Goal: Task Accomplishment & Management: Manage account settings

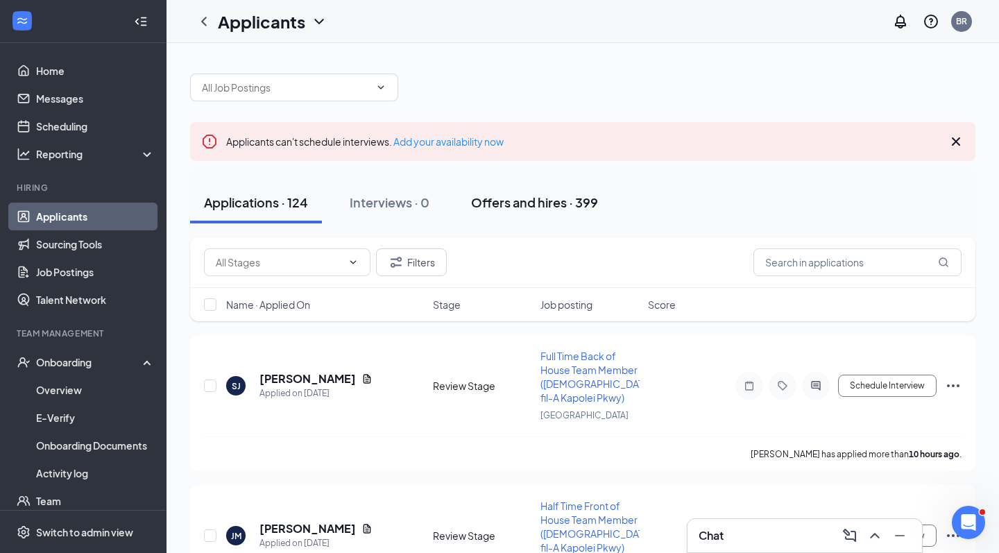
click at [554, 212] on button "Offers and hires · 399" at bounding box center [534, 203] width 155 height 42
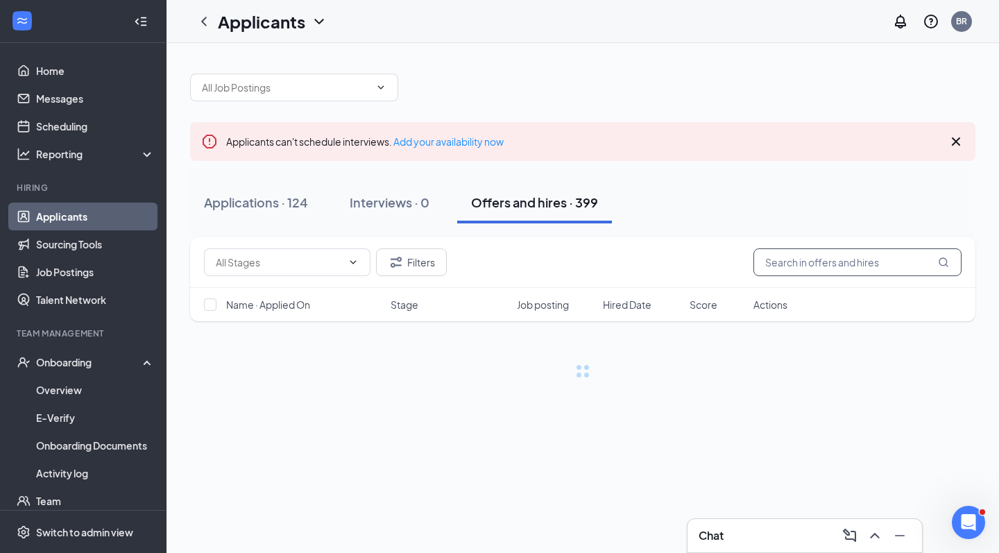
click at [808, 260] on input "text" at bounding box center [858, 262] width 208 height 28
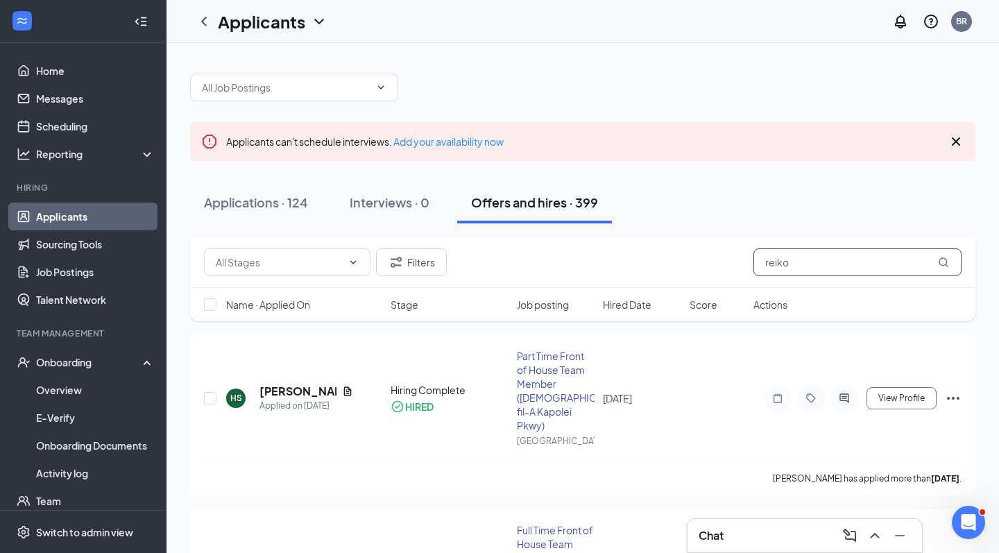
type input "reiko"
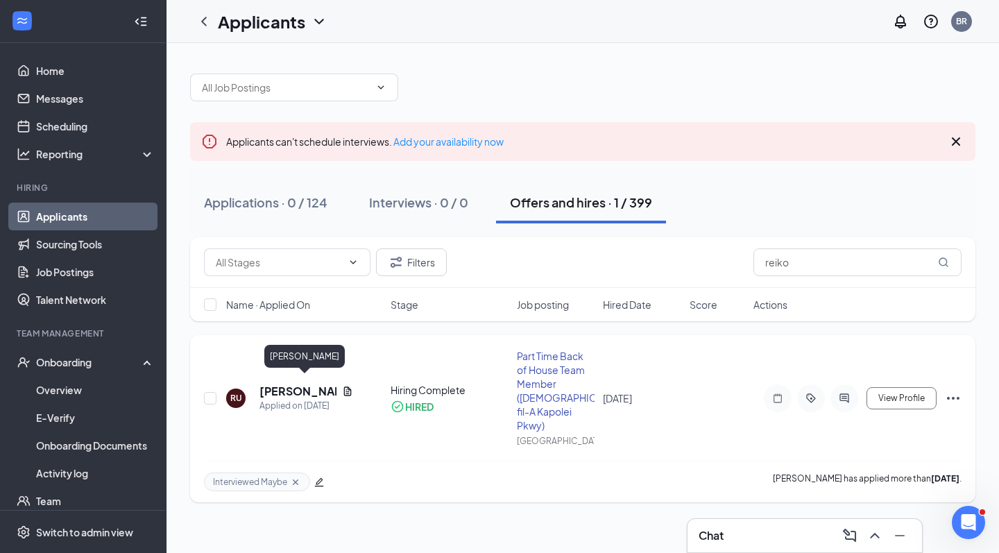
click at [280, 386] on h5 "[PERSON_NAME]" at bounding box center [298, 391] width 77 height 15
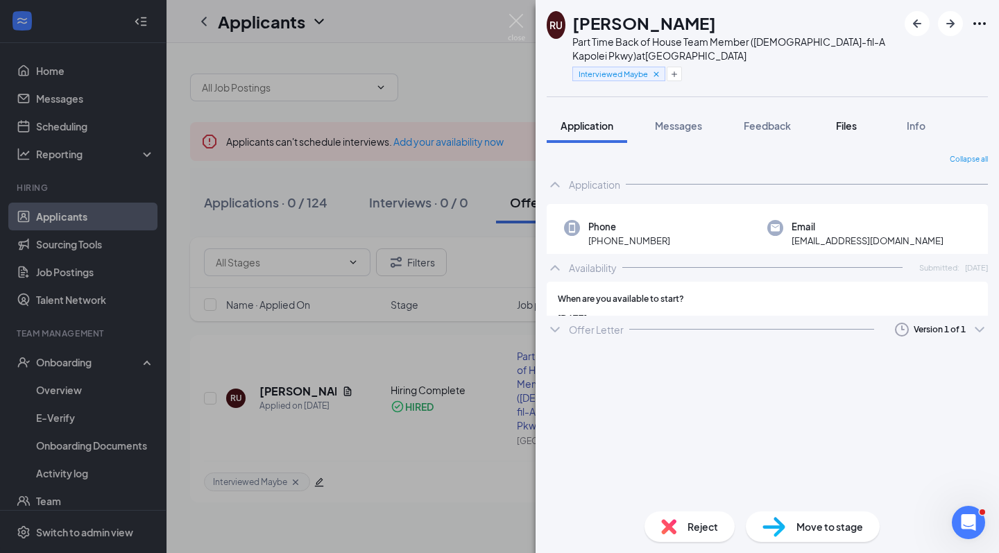
click at [865, 131] on button "Files" at bounding box center [847, 125] width 56 height 35
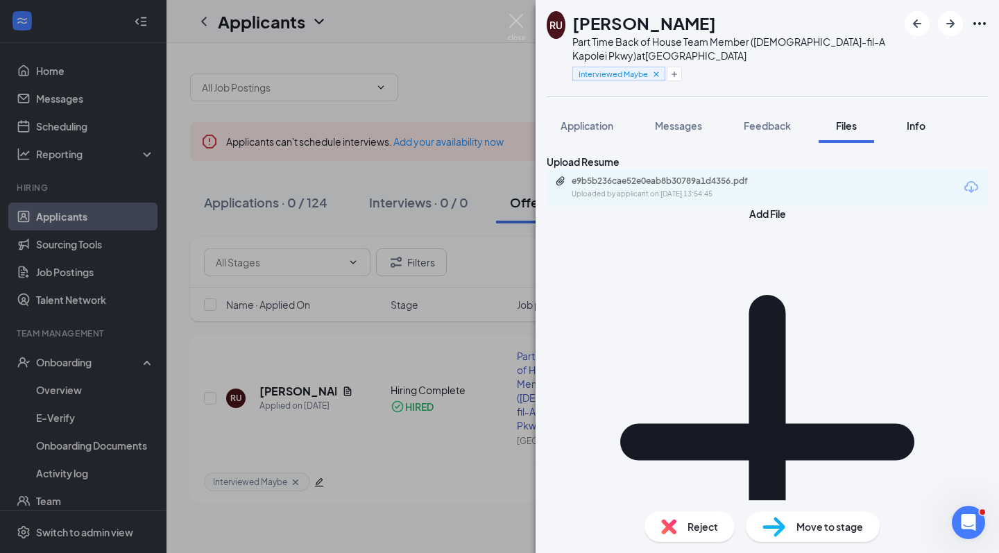
click at [912, 121] on span "Info" at bounding box center [916, 125] width 19 height 12
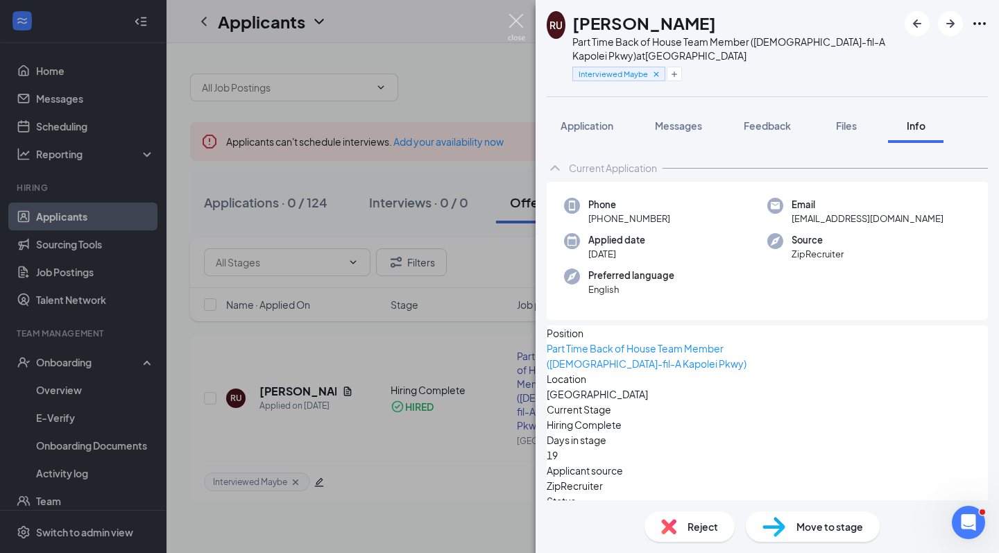
click at [515, 25] on img at bounding box center [516, 27] width 17 height 27
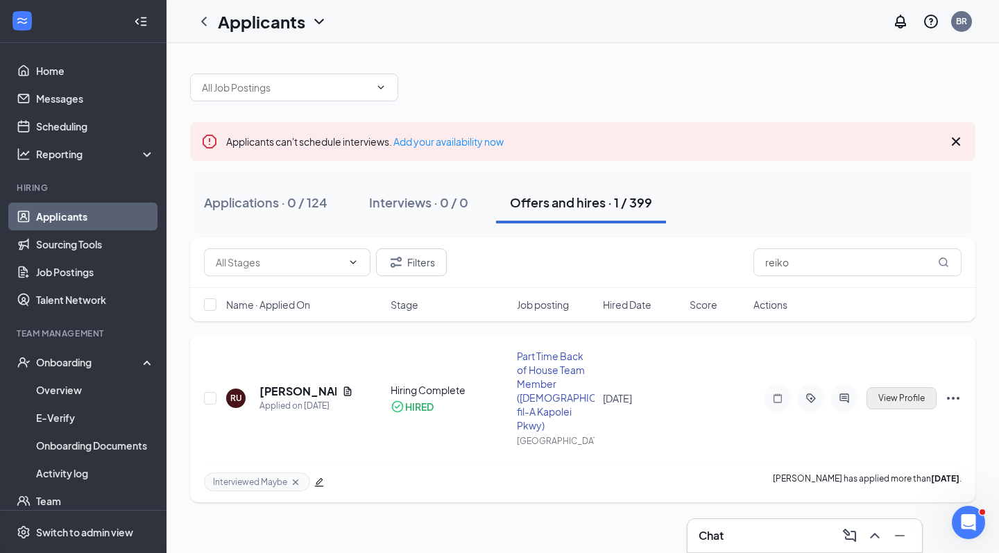
click at [886, 393] on span "View Profile" at bounding box center [901, 398] width 46 height 10
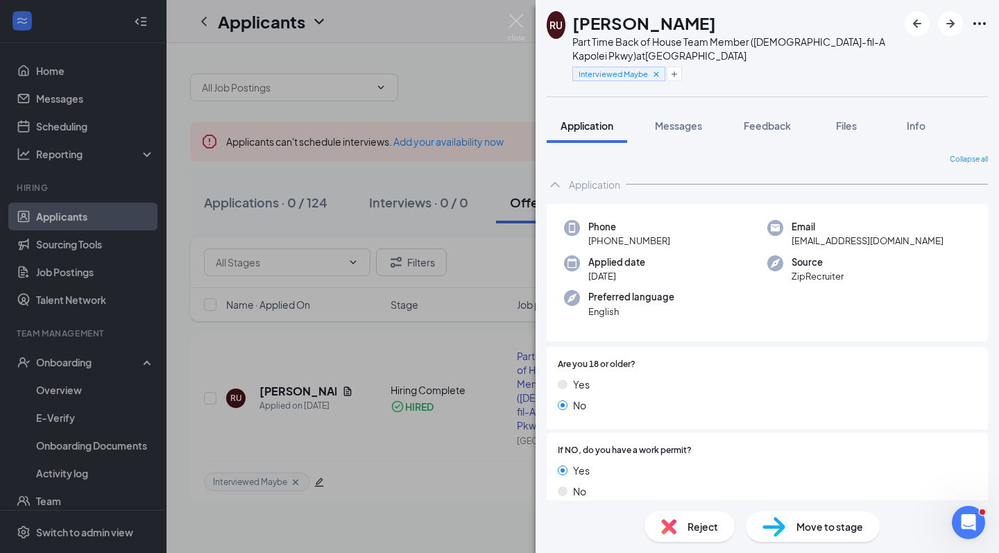
click at [513, 13] on div "[PERSON_NAME] Part Time Back of House Team Member ([DEMOGRAPHIC_DATA]-fil-A Kap…" at bounding box center [499, 276] width 999 height 553
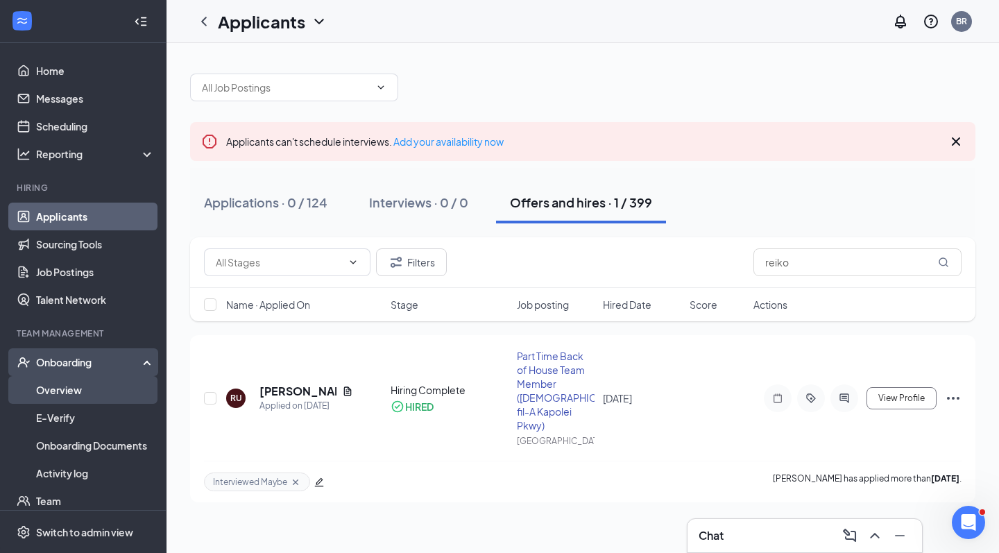
click at [85, 400] on link "Overview" at bounding box center [95, 390] width 119 height 28
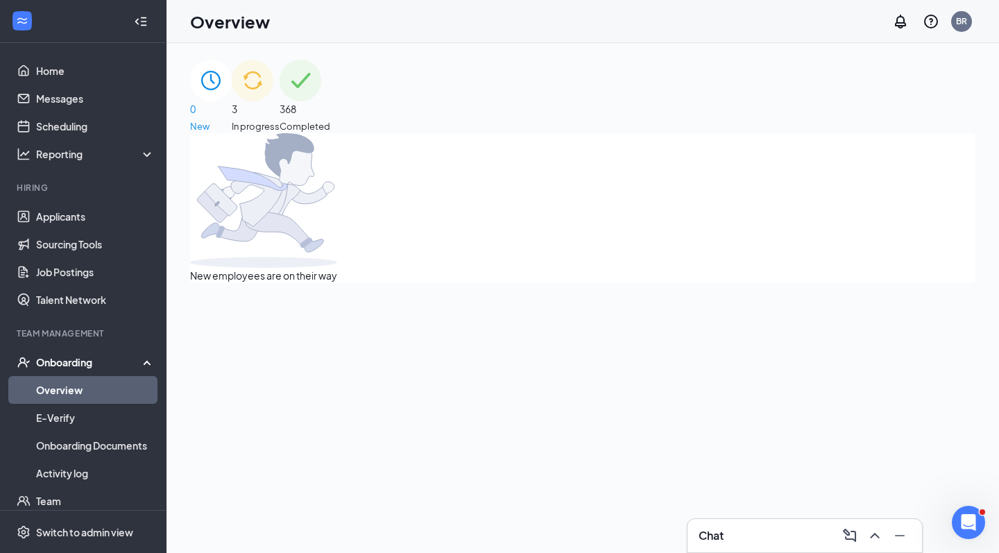
click at [321, 87] on img at bounding box center [301, 81] width 42 height 42
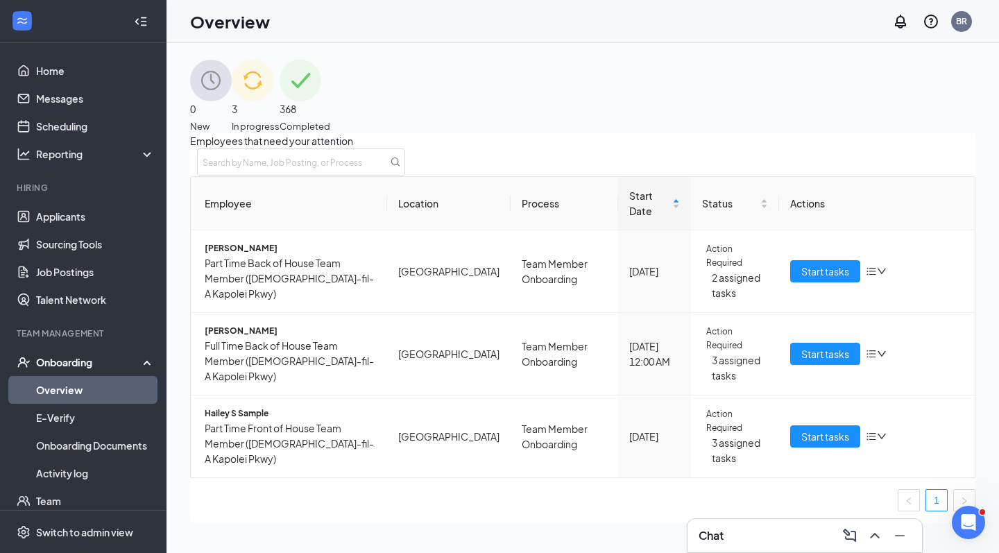
click at [330, 119] on div "368 Completed" at bounding box center [305, 97] width 51 height 74
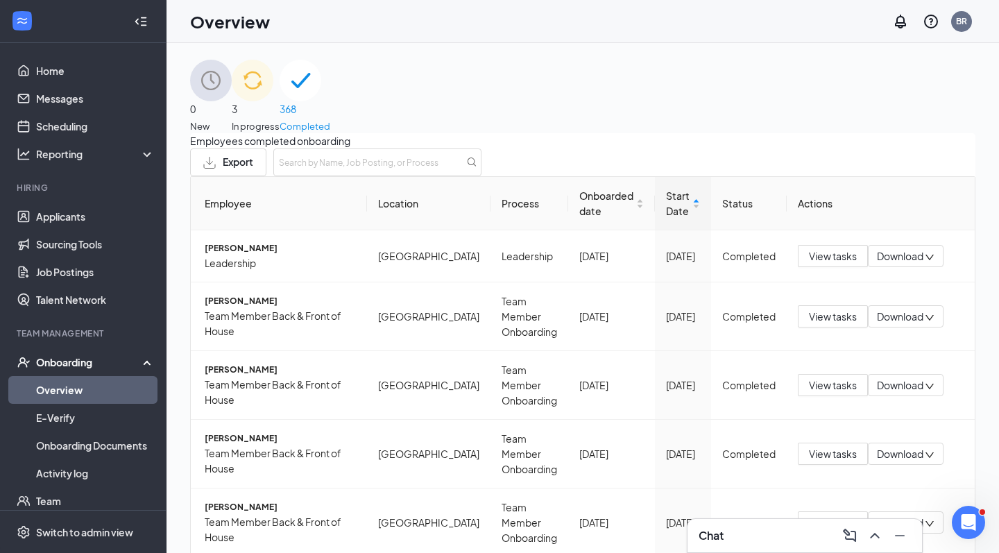
click at [280, 111] on div "3 In progress" at bounding box center [256, 97] width 48 height 74
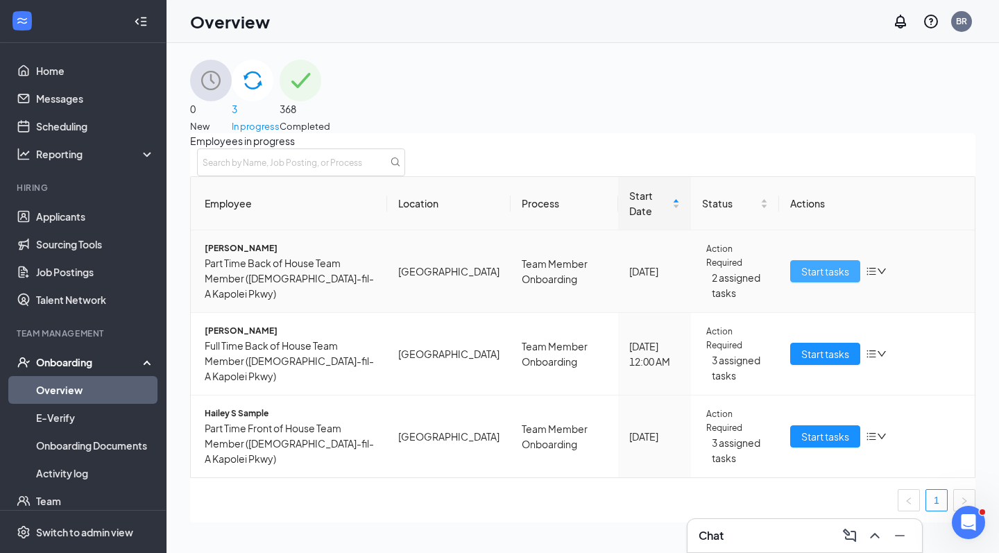
click at [807, 273] on span "Start tasks" at bounding box center [825, 271] width 48 height 15
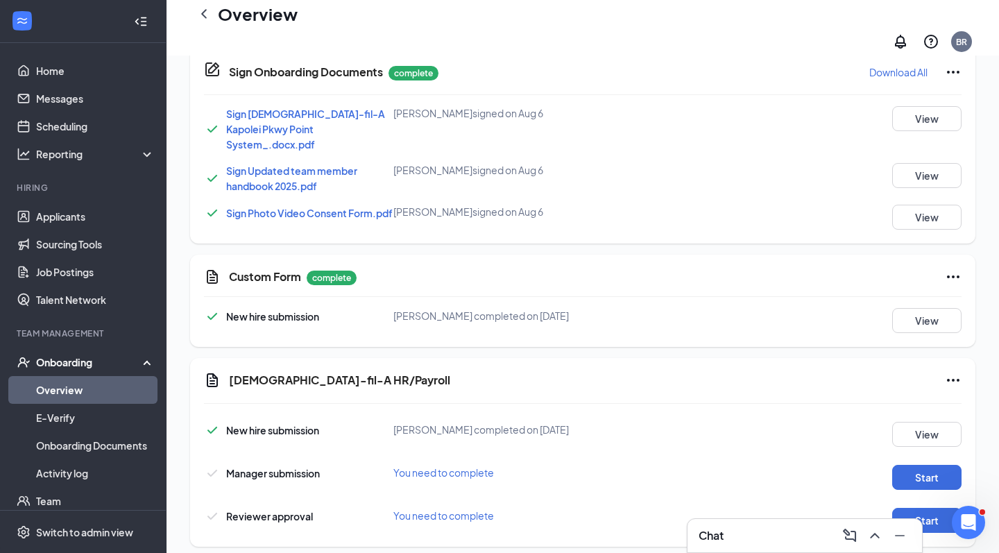
scroll to position [609, 0]
click at [930, 466] on button "Start" at bounding box center [926, 478] width 69 height 25
click at [931, 509] on button "Start" at bounding box center [926, 521] width 69 height 25
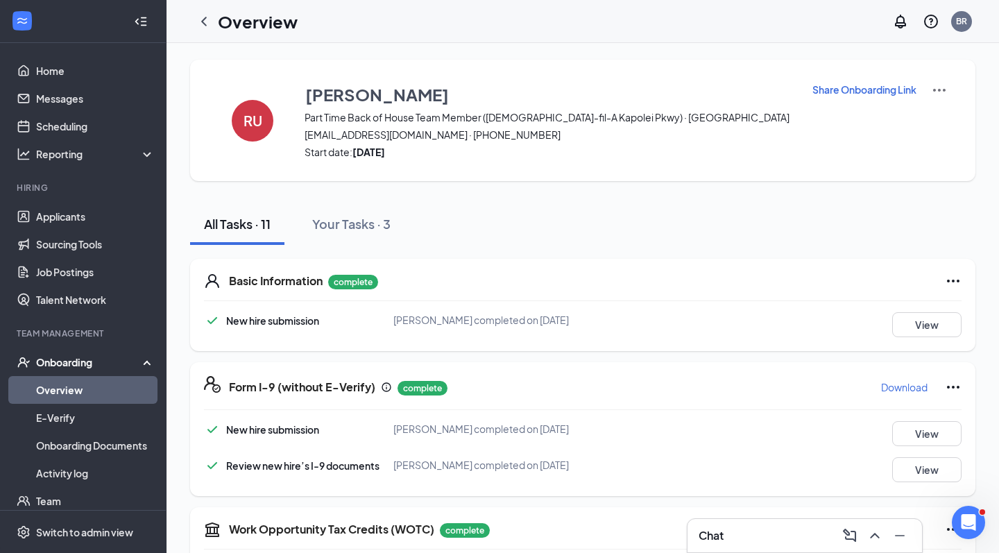
scroll to position [0, 0]
click at [112, 390] on link "Overview" at bounding box center [95, 390] width 119 height 28
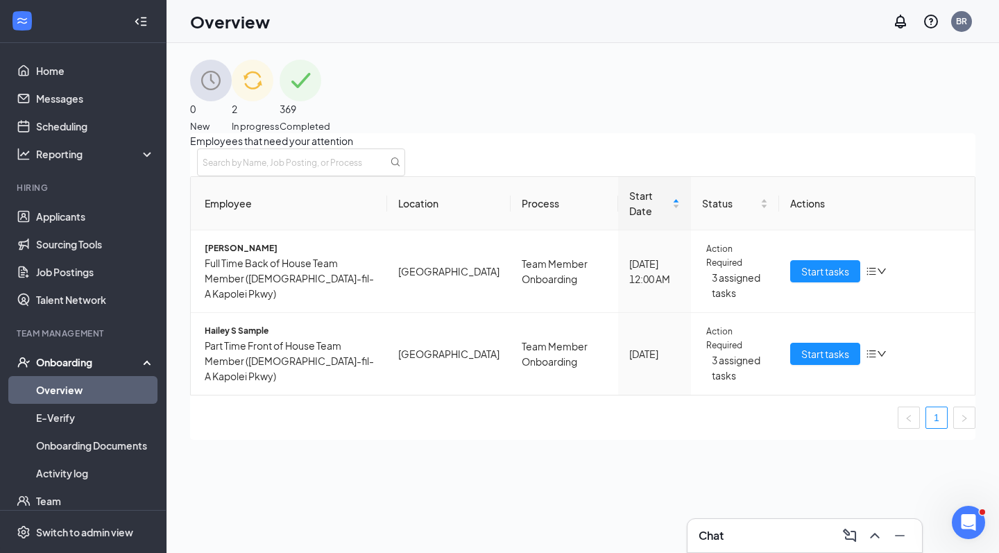
click at [330, 101] on span "369" at bounding box center [305, 108] width 51 height 15
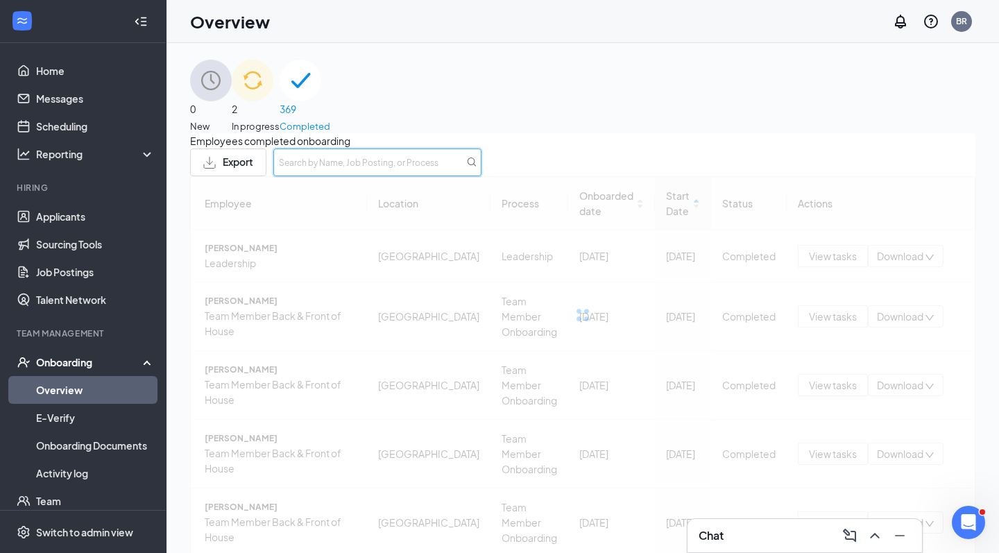
click at [482, 176] on input "text" at bounding box center [377, 162] width 208 height 28
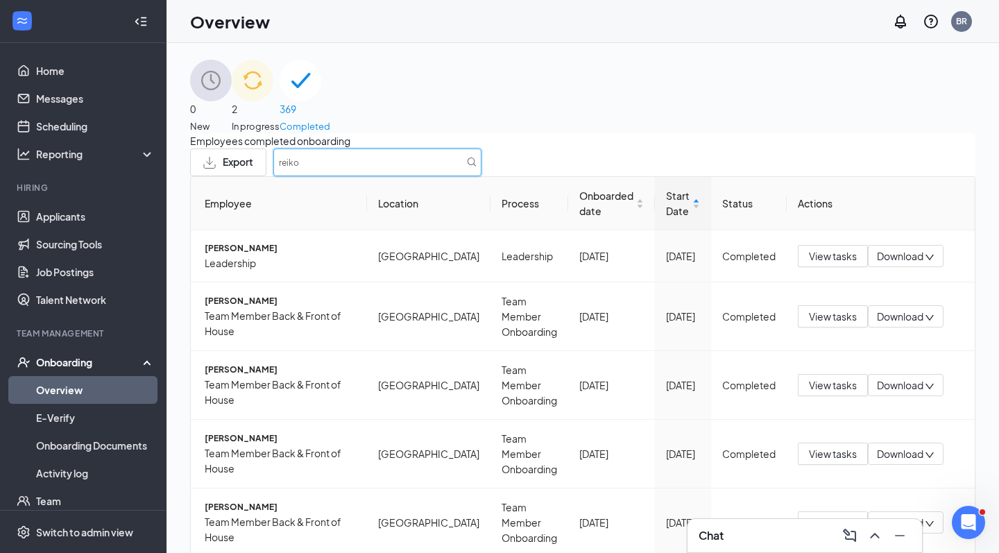
type input "reiko"
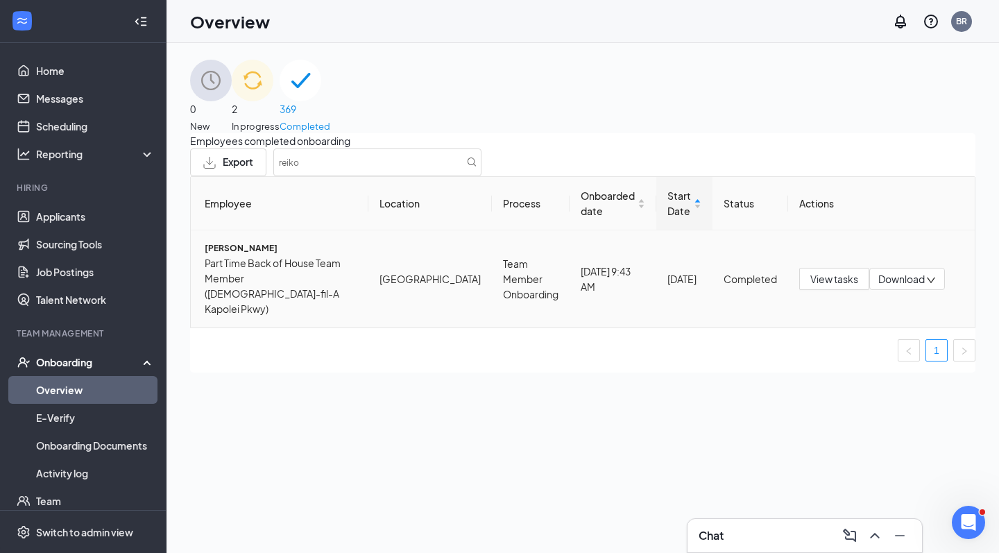
click at [899, 284] on span "Download" at bounding box center [901, 279] width 46 height 15
click at [287, 255] on span "[PERSON_NAME]" at bounding box center [281, 248] width 153 height 14
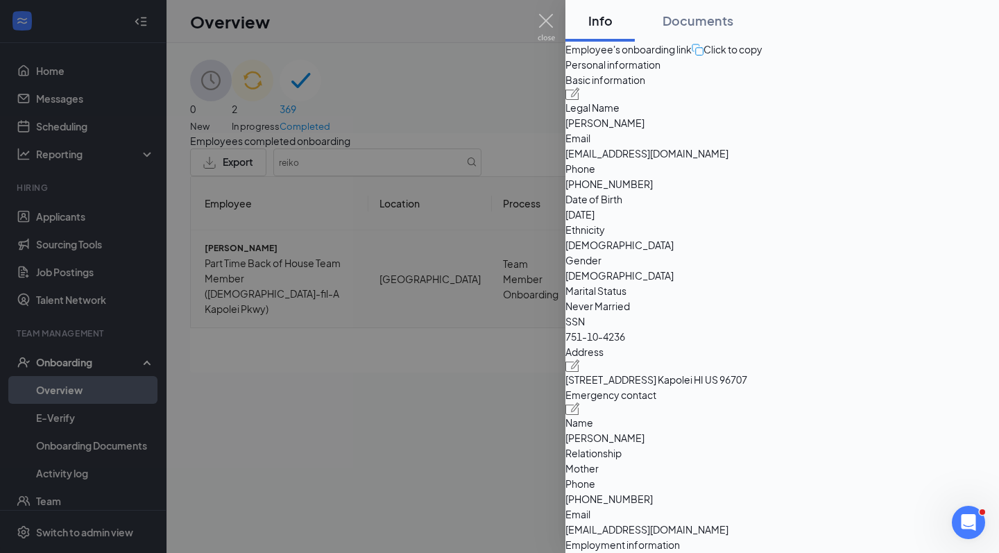
click at [287, 262] on div at bounding box center [499, 276] width 999 height 553
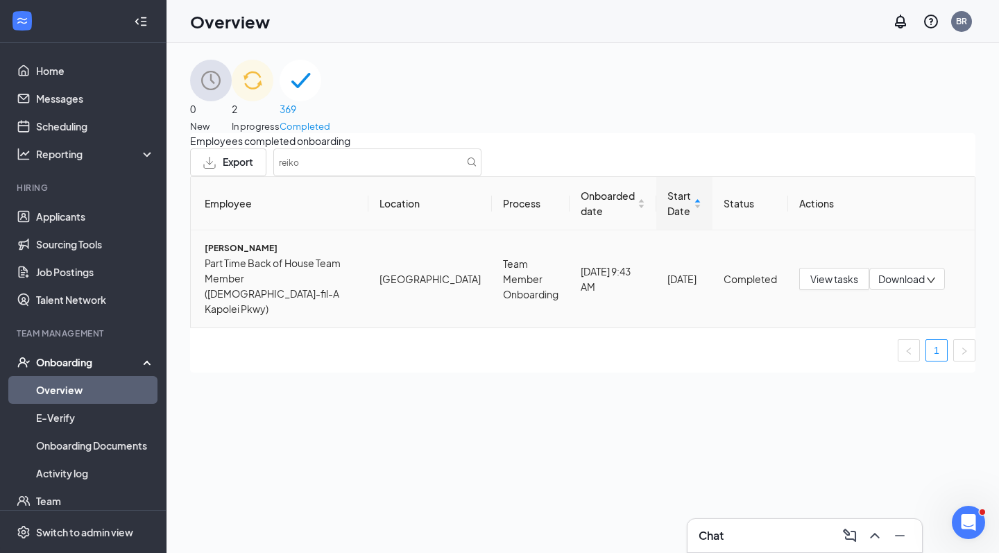
click at [299, 255] on span "[PERSON_NAME]" at bounding box center [281, 248] width 153 height 14
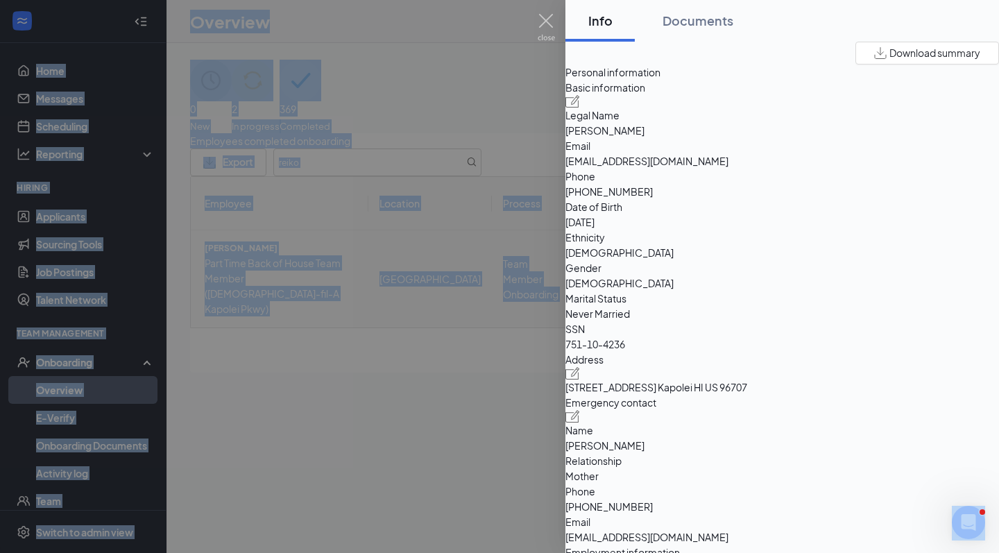
click at [299, 270] on div at bounding box center [499, 276] width 999 height 553
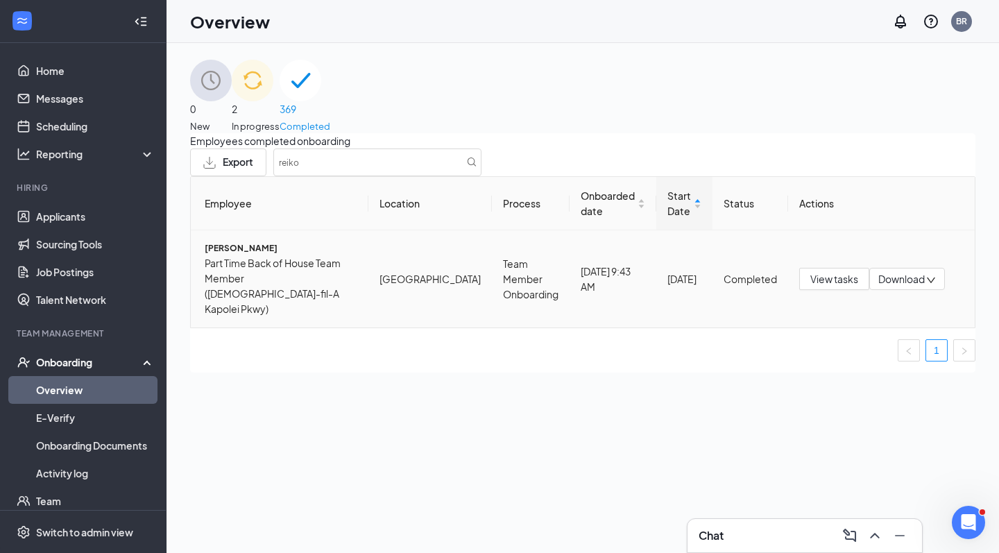
click at [269, 277] on span "Part Time Back of House Team Member ([DEMOGRAPHIC_DATA]-fil-A Kapolei Pkwy)" at bounding box center [281, 285] width 153 height 61
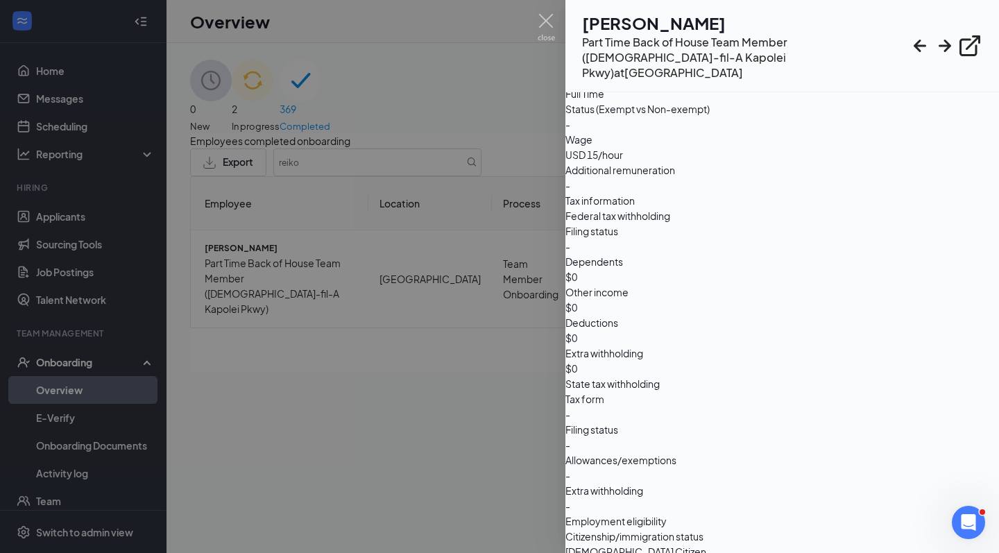
scroll to position [817, 0]
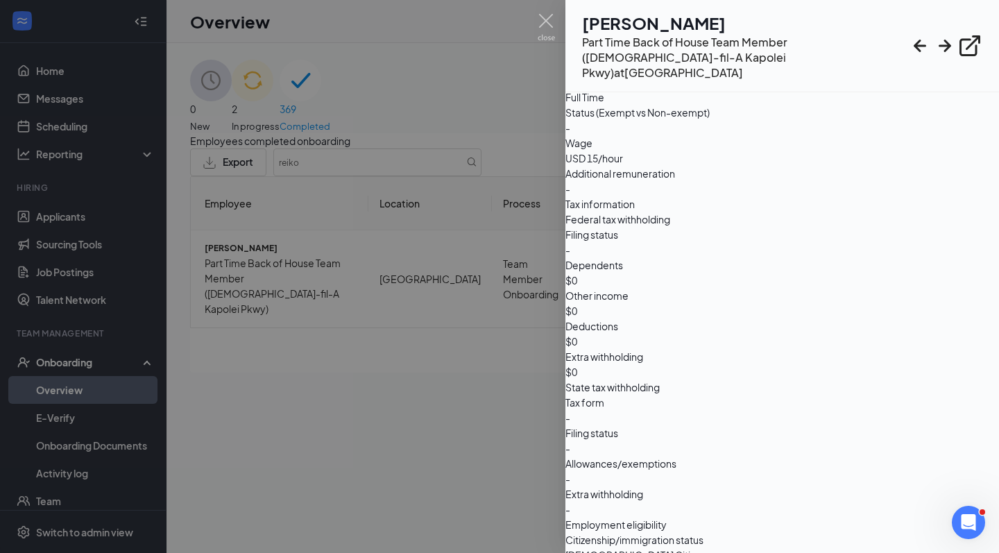
click at [958, 74] on div at bounding box center [783, 68] width 434 height 12
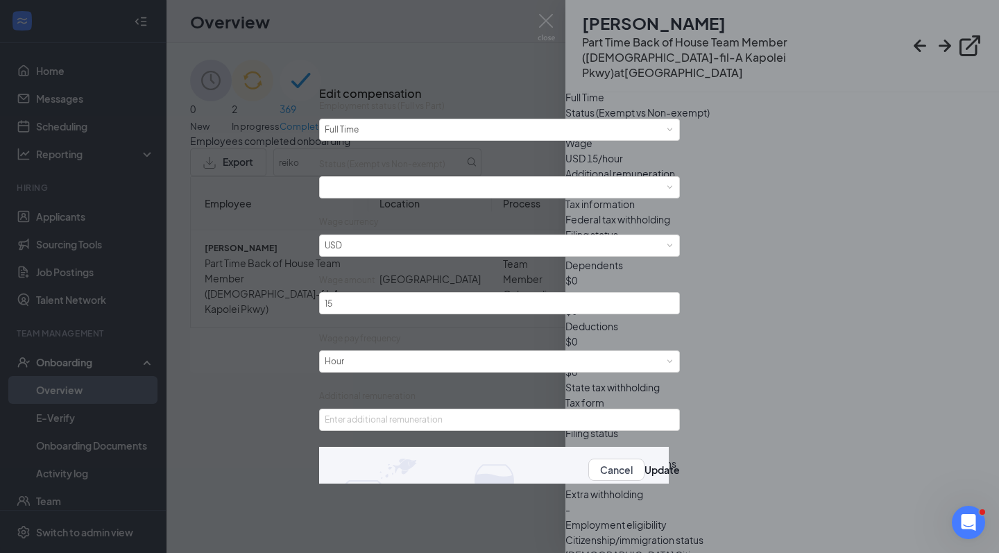
scroll to position [1, 0]
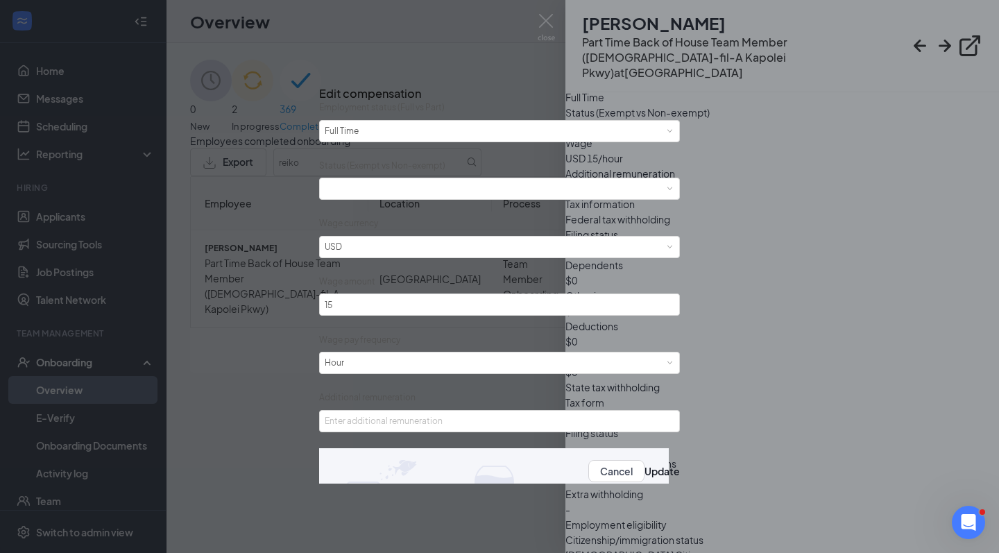
click at [566, 149] on form "Employment status (Full vs Part) Please select employment status [DEMOGRAPHIC_D…" at bounding box center [499, 297] width 361 height 393
click at [567, 140] on div "Please select employment status [DEMOGRAPHIC_DATA]" at bounding box center [500, 131] width 350 height 21
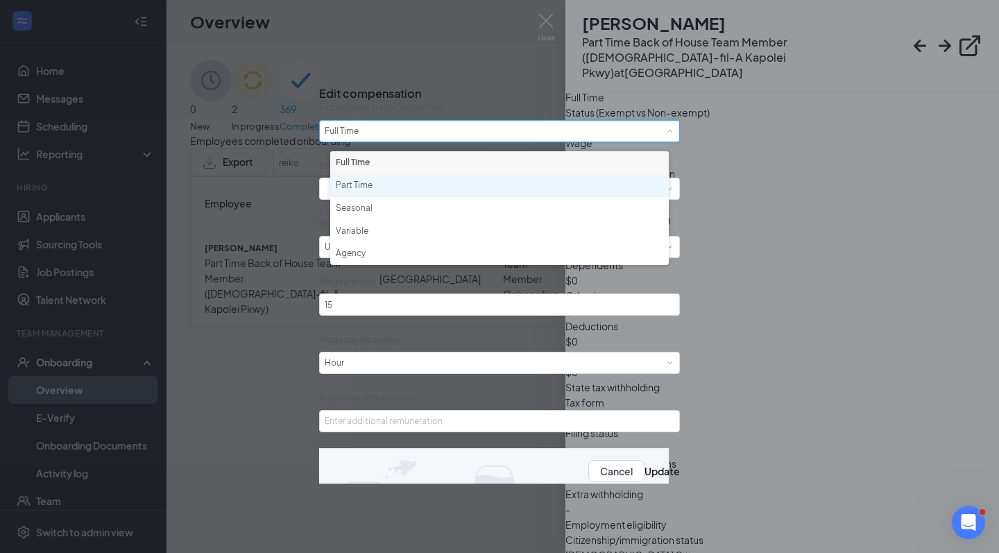
click at [550, 189] on li "Part Time" at bounding box center [499, 185] width 339 height 23
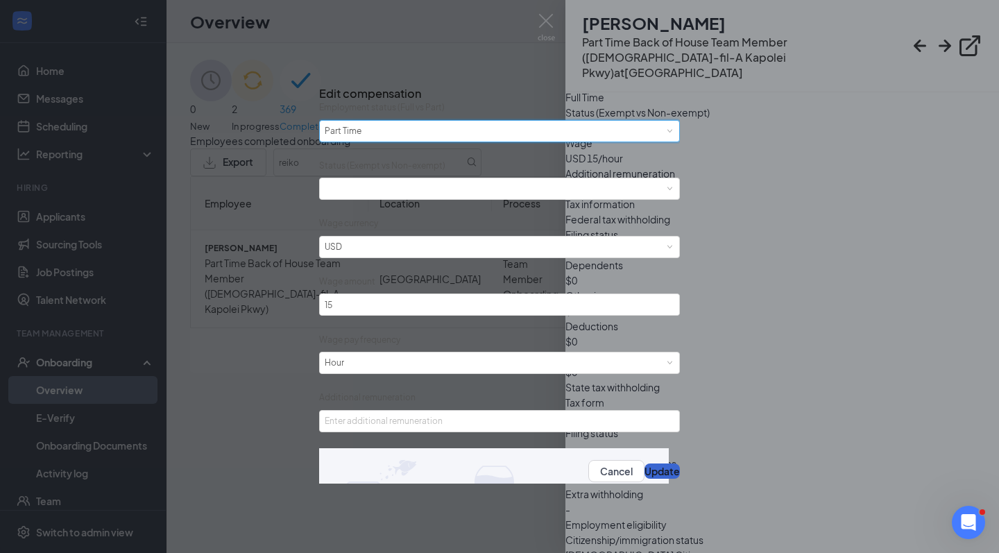
click at [649, 477] on button "Update" at bounding box center [662, 471] width 35 height 15
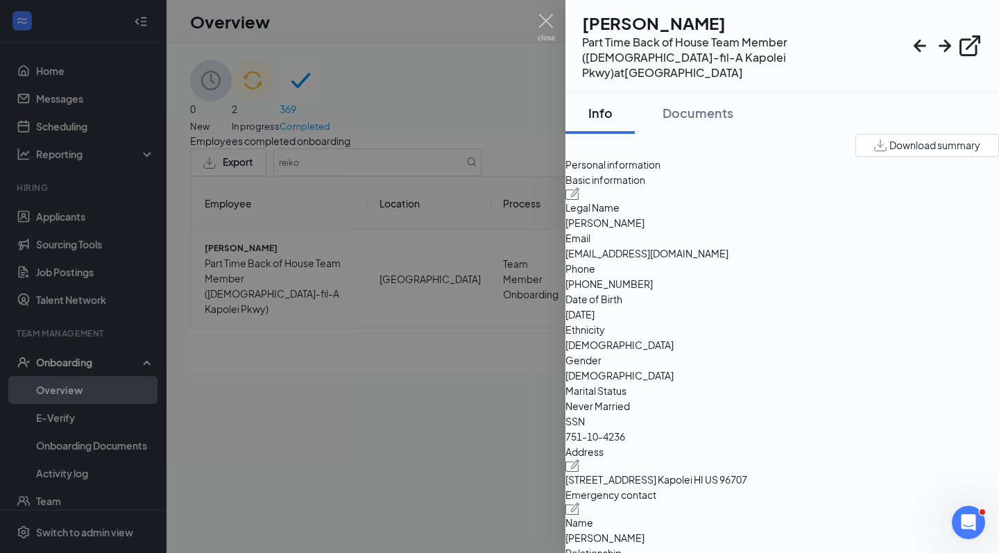
scroll to position [0, 0]
click at [722, 104] on div "Documents" at bounding box center [698, 112] width 71 height 17
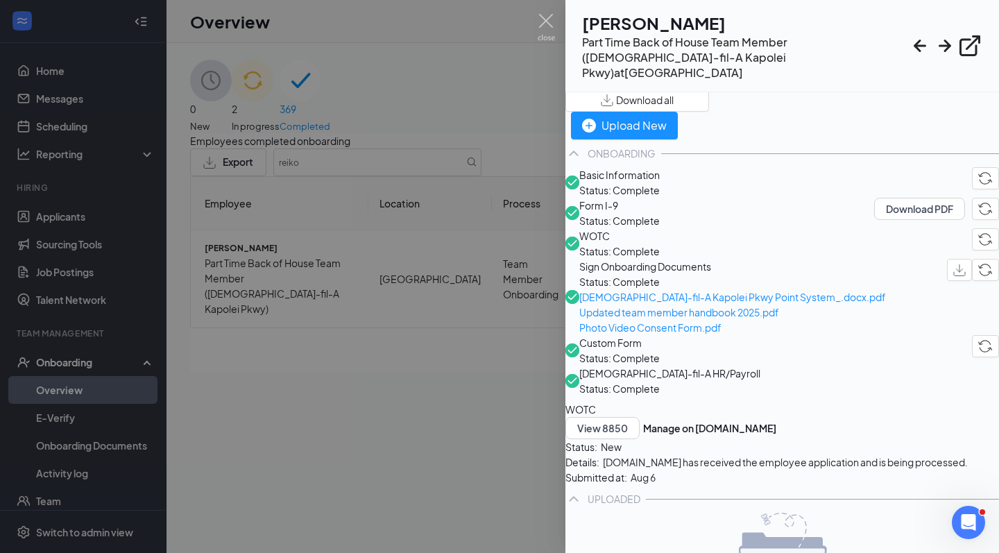
scroll to position [51, 0]
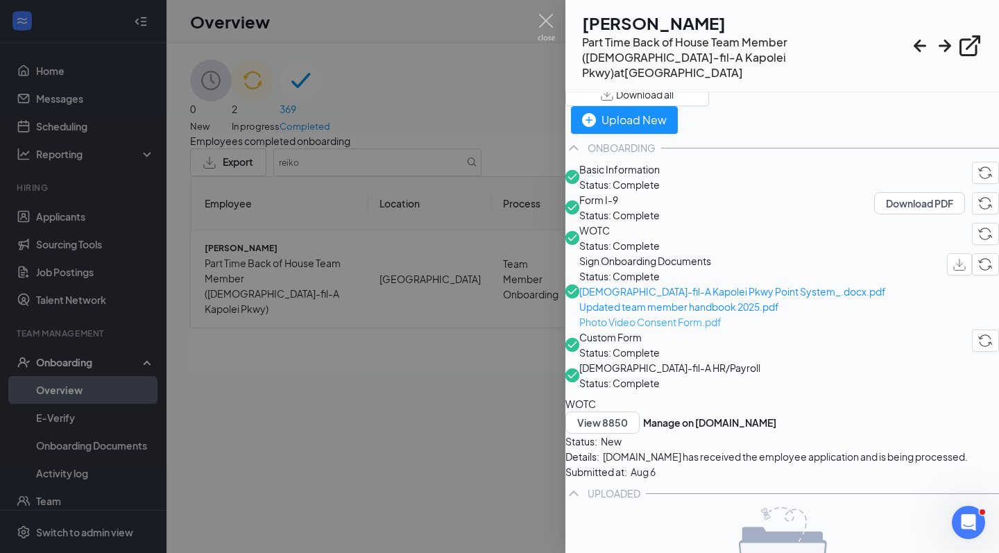
click at [695, 330] on span "Photo Video Consent Form.pdf" at bounding box center [732, 321] width 307 height 15
click at [547, 19] on img at bounding box center [546, 27] width 17 height 27
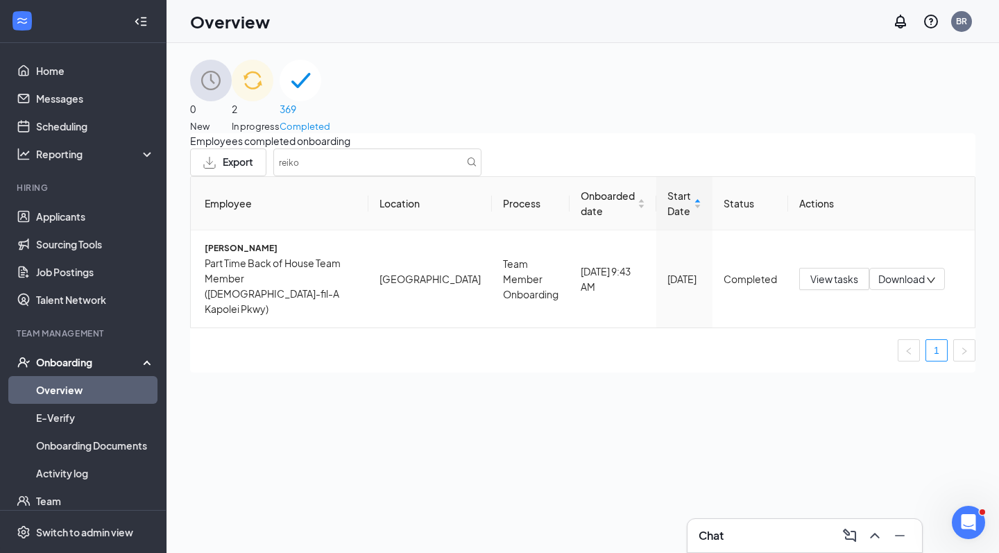
click at [321, 101] on img at bounding box center [301, 81] width 42 height 42
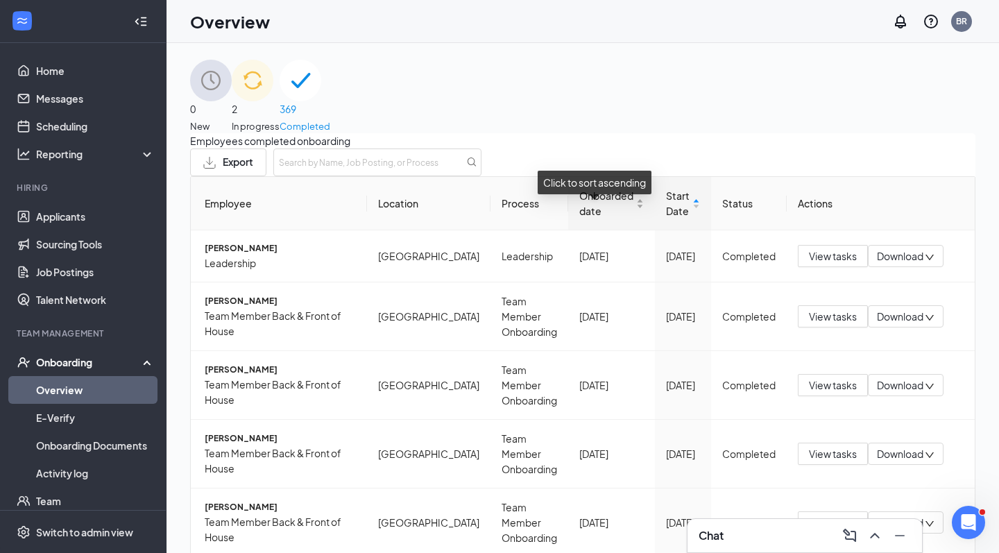
click at [616, 219] on span "Onboarded date" at bounding box center [606, 203] width 54 height 31
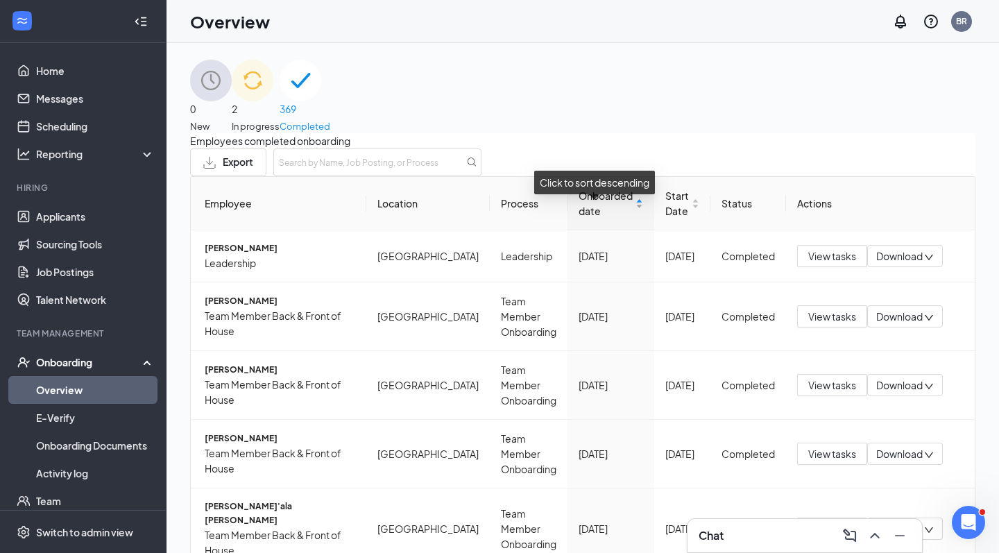
click at [622, 216] on div "Onboarded date" at bounding box center [611, 203] width 65 height 31
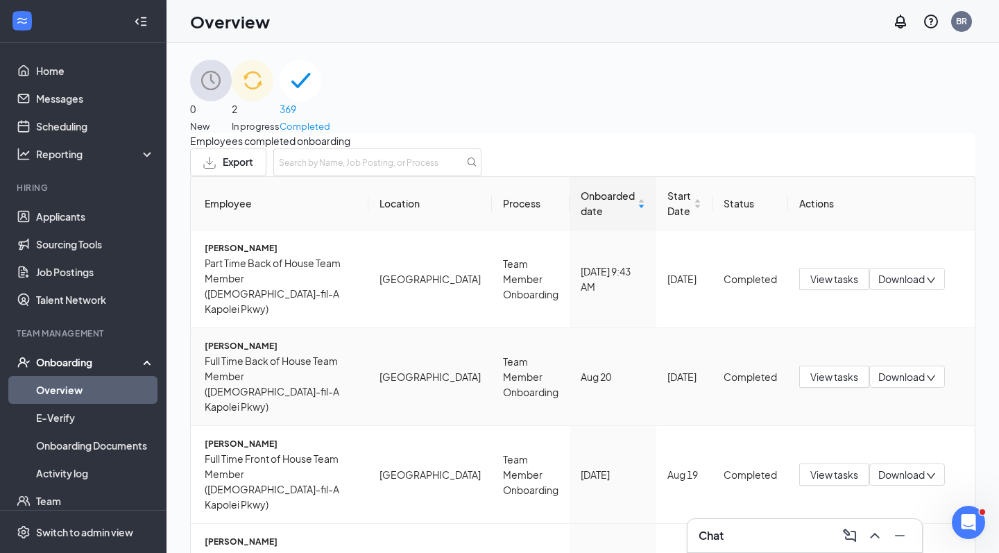
scroll to position [89, 0]
click at [287, 339] on span "[PERSON_NAME]" at bounding box center [281, 346] width 153 height 14
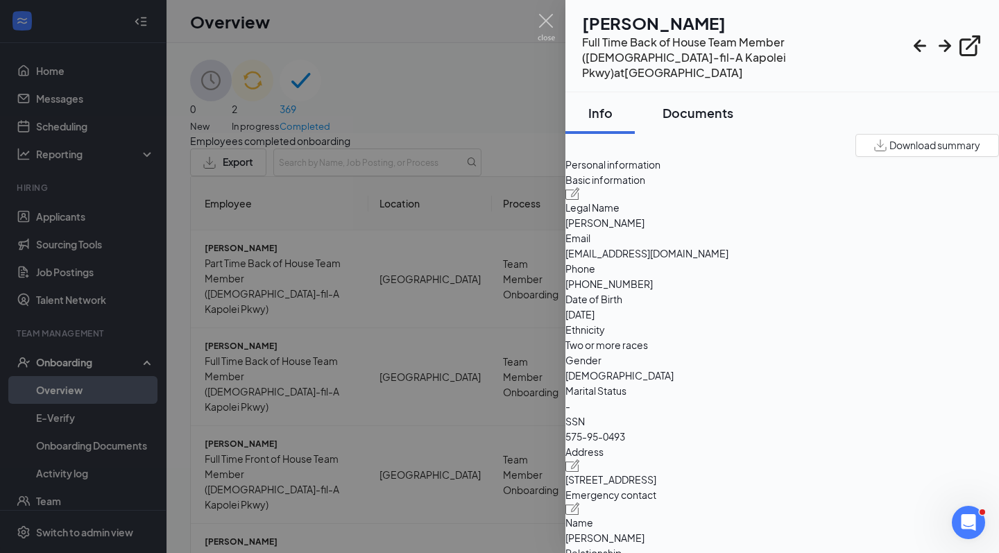
click at [709, 104] on div "Documents" at bounding box center [698, 112] width 71 height 17
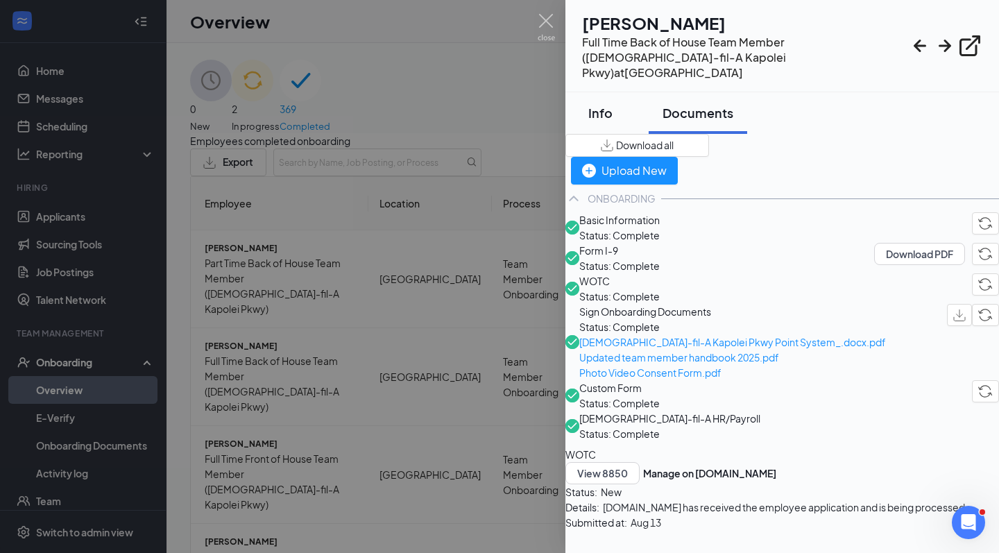
click at [620, 104] on div "Info" at bounding box center [600, 112] width 42 height 17
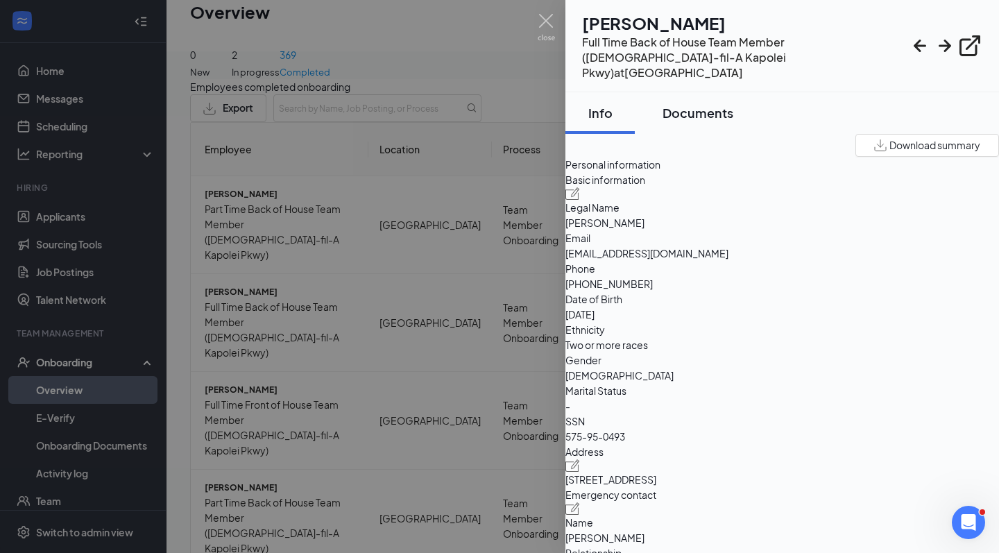
click at [713, 104] on div "Documents" at bounding box center [698, 112] width 71 height 17
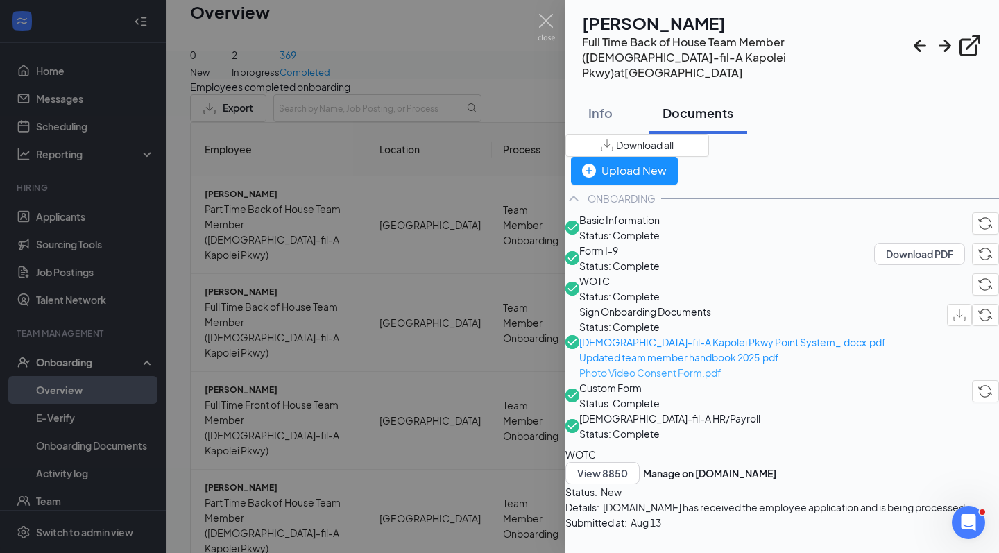
scroll to position [26, 0]
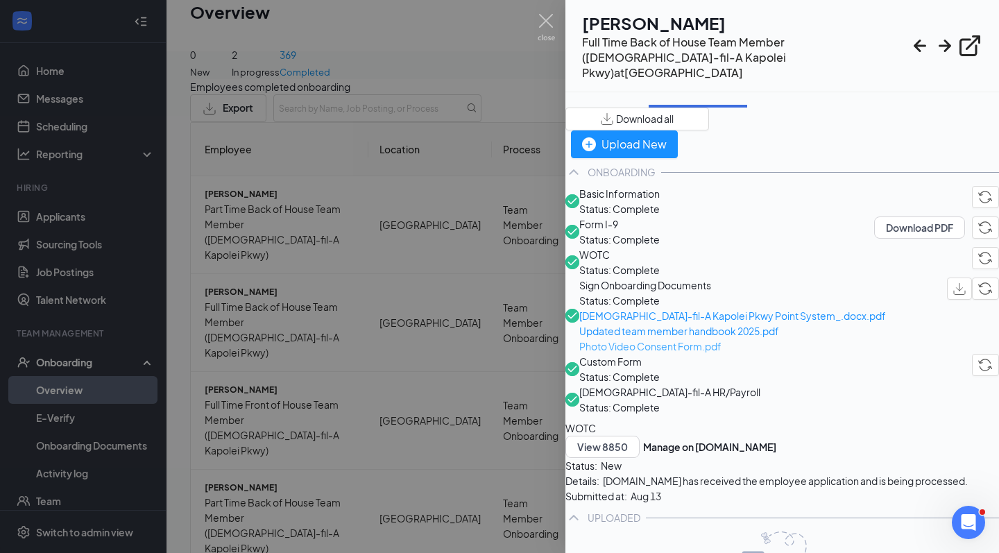
click at [716, 354] on span "Photo Video Consent Form.pdf" at bounding box center [732, 346] width 307 height 15
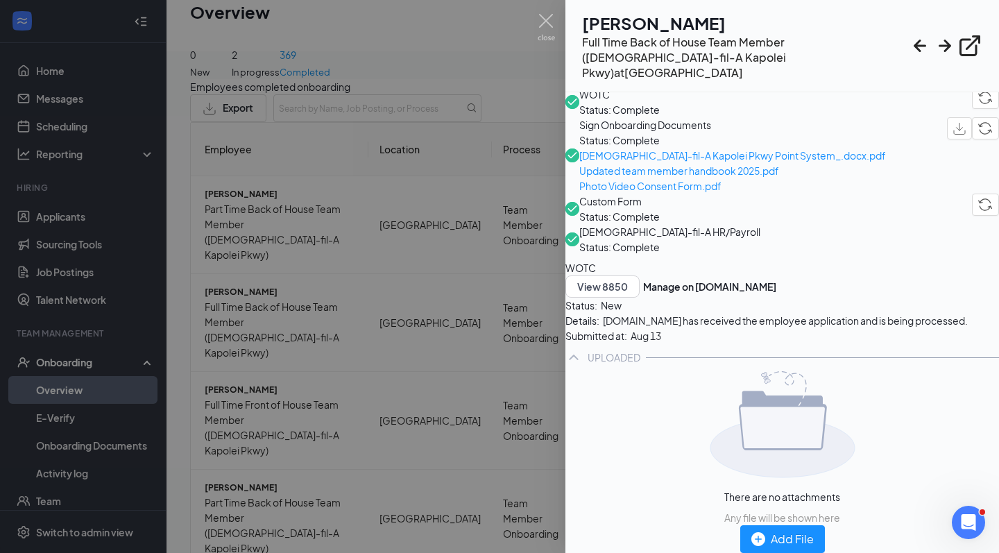
scroll to position [324, 0]
click at [547, 26] on img at bounding box center [546, 27] width 17 height 27
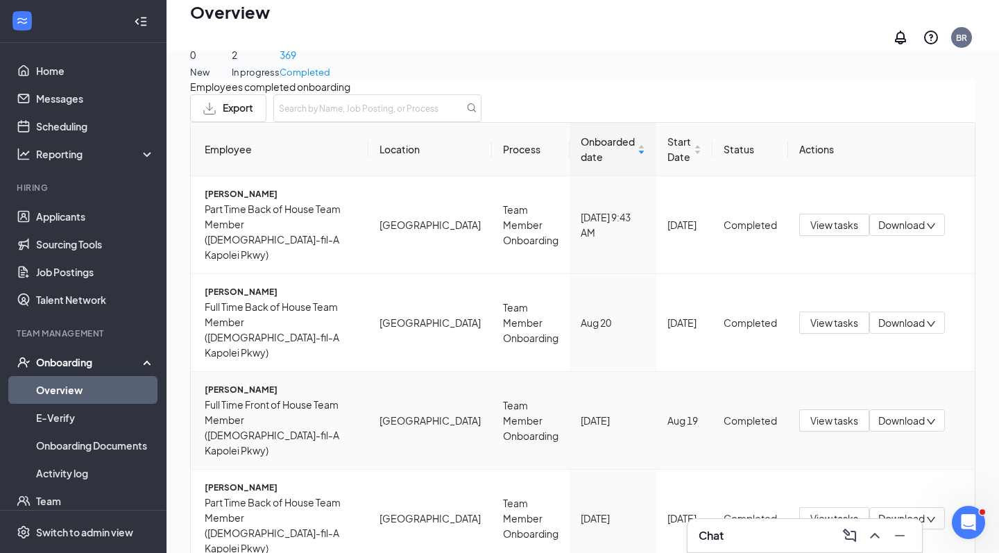
click at [357, 383] on span "[PERSON_NAME]" at bounding box center [281, 390] width 153 height 14
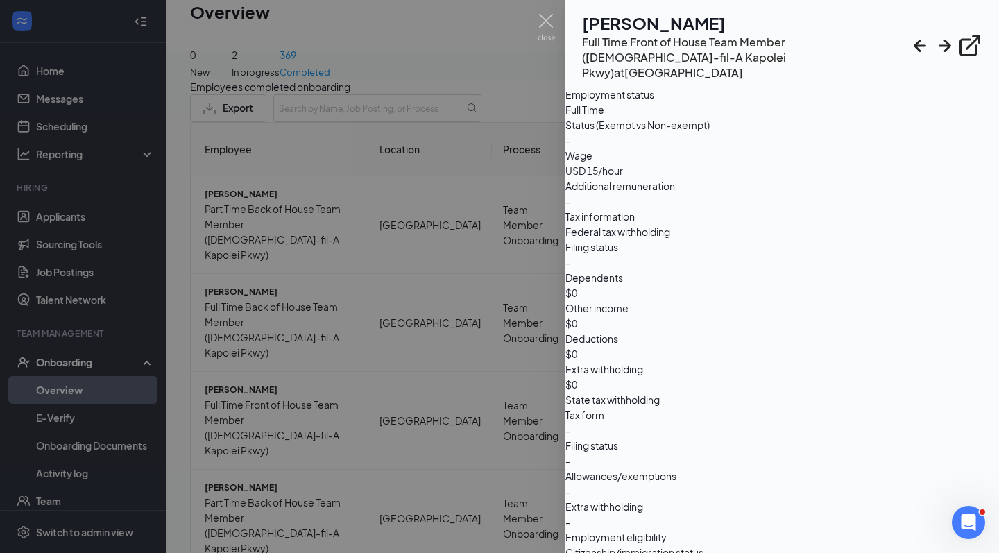
scroll to position [825, 0]
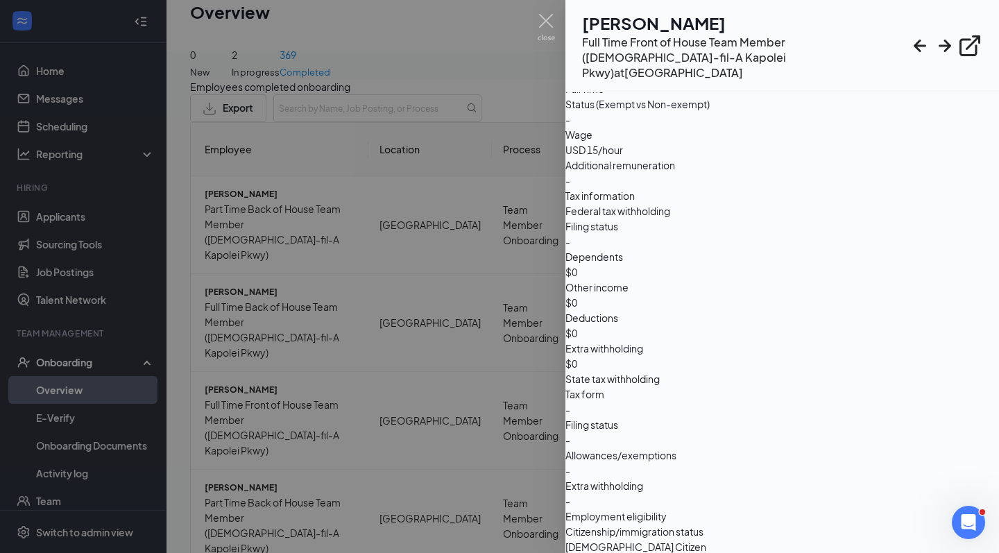
click at [580, 66] on img at bounding box center [573, 59] width 15 height 12
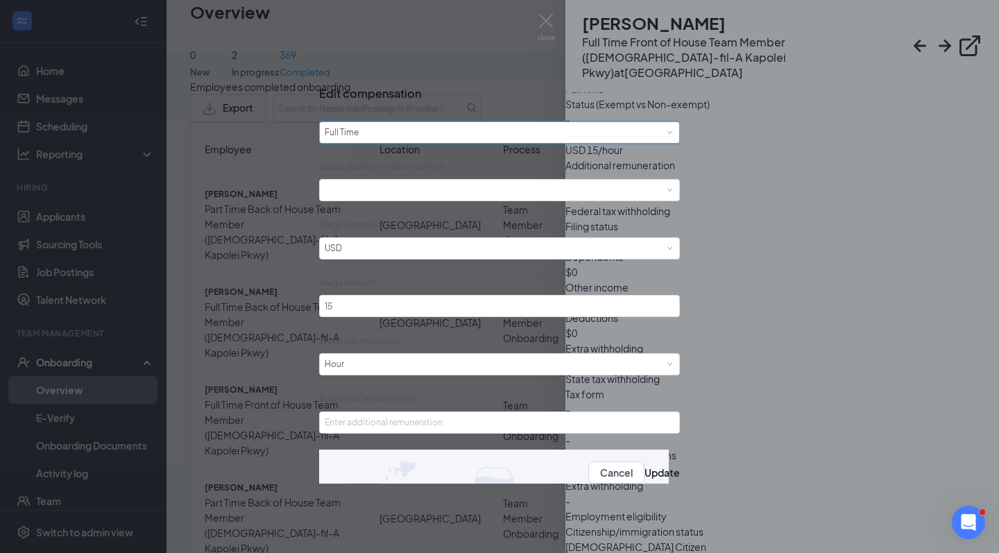
click at [598, 140] on div "Please select employment status [DEMOGRAPHIC_DATA]" at bounding box center [500, 132] width 350 height 21
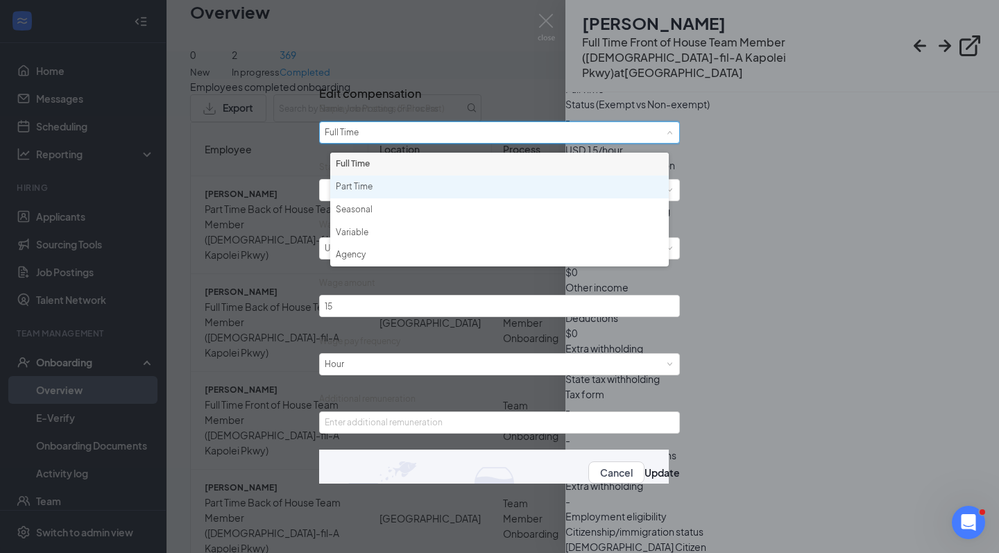
click at [550, 194] on li "Part Time" at bounding box center [499, 187] width 339 height 23
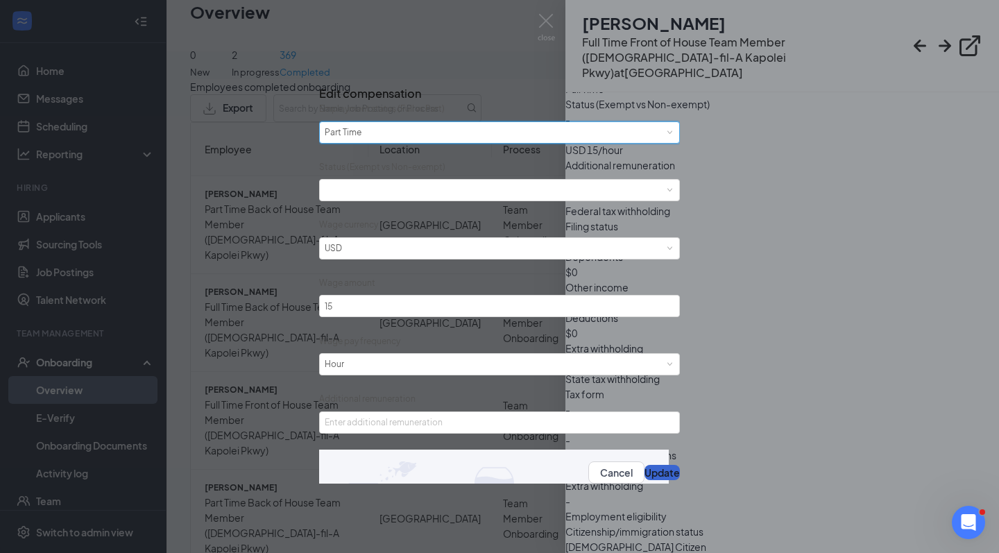
click at [645, 480] on button "Update" at bounding box center [662, 472] width 35 height 15
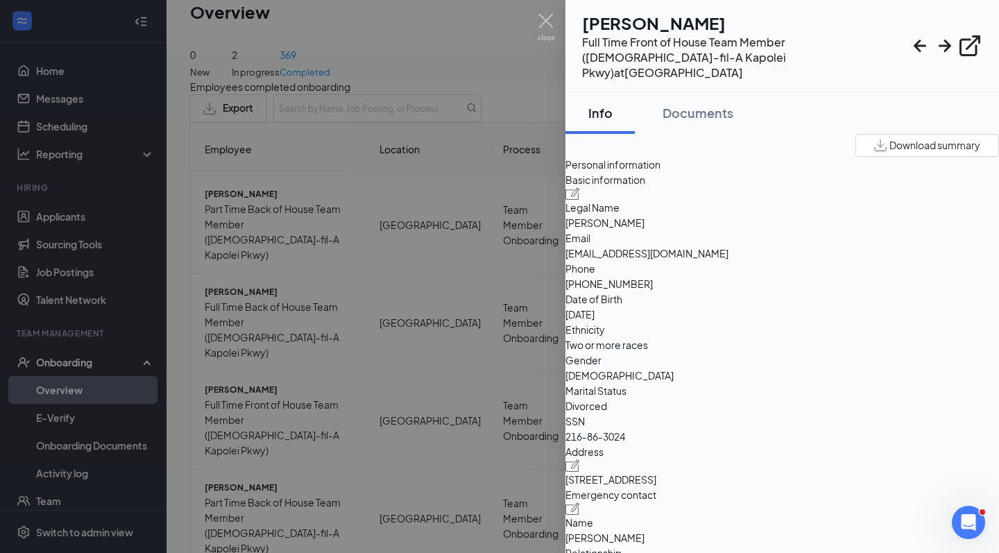
scroll to position [0, 0]
click at [715, 104] on div "Documents" at bounding box center [698, 112] width 71 height 17
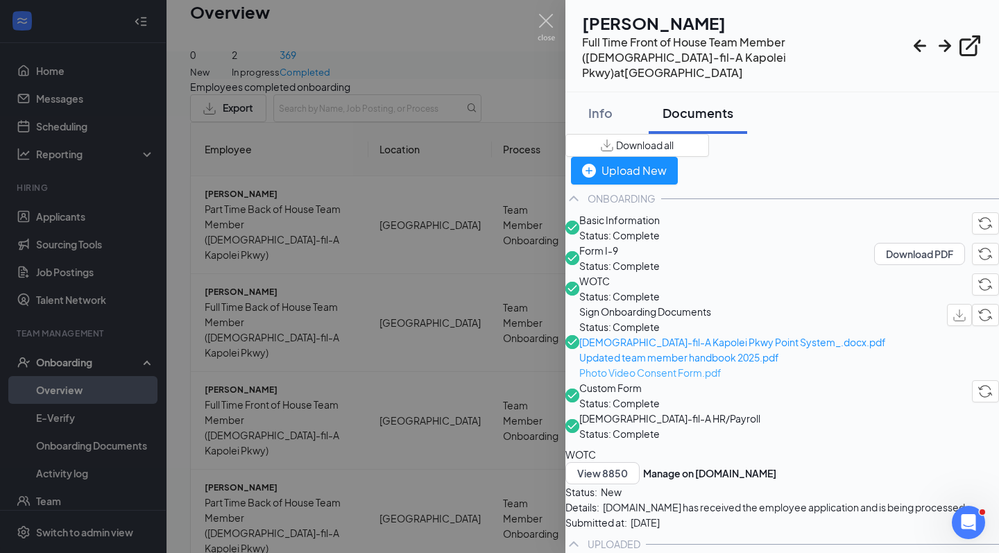
click at [704, 380] on span "Photo Video Consent Form.pdf" at bounding box center [732, 372] width 307 height 15
click at [554, 31] on img at bounding box center [546, 27] width 17 height 27
